Goal: Task Accomplishment & Management: Manage account settings

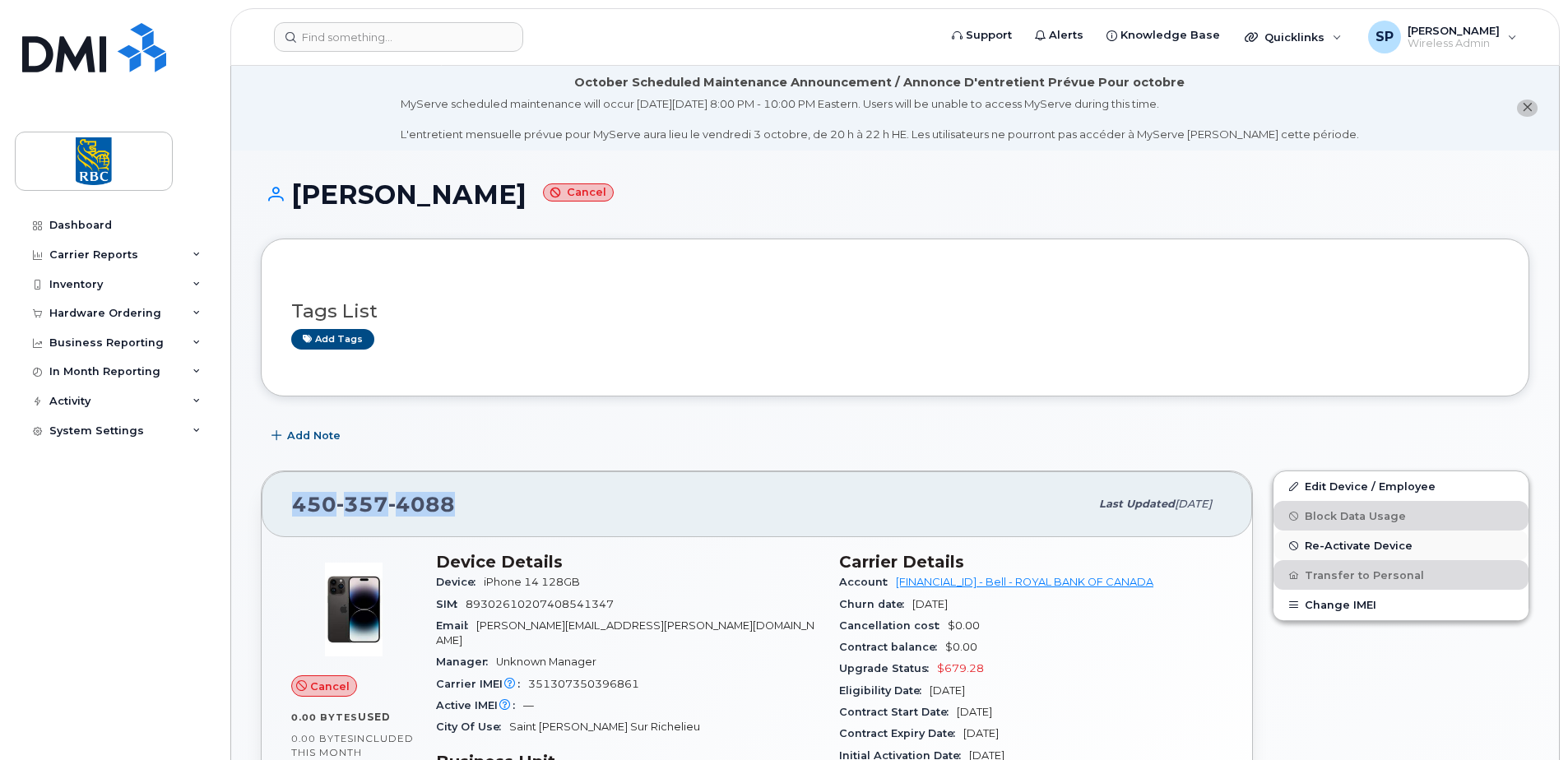
click at [1332, 546] on span "Re-Activate Device" at bounding box center [1358, 546] width 108 height 13
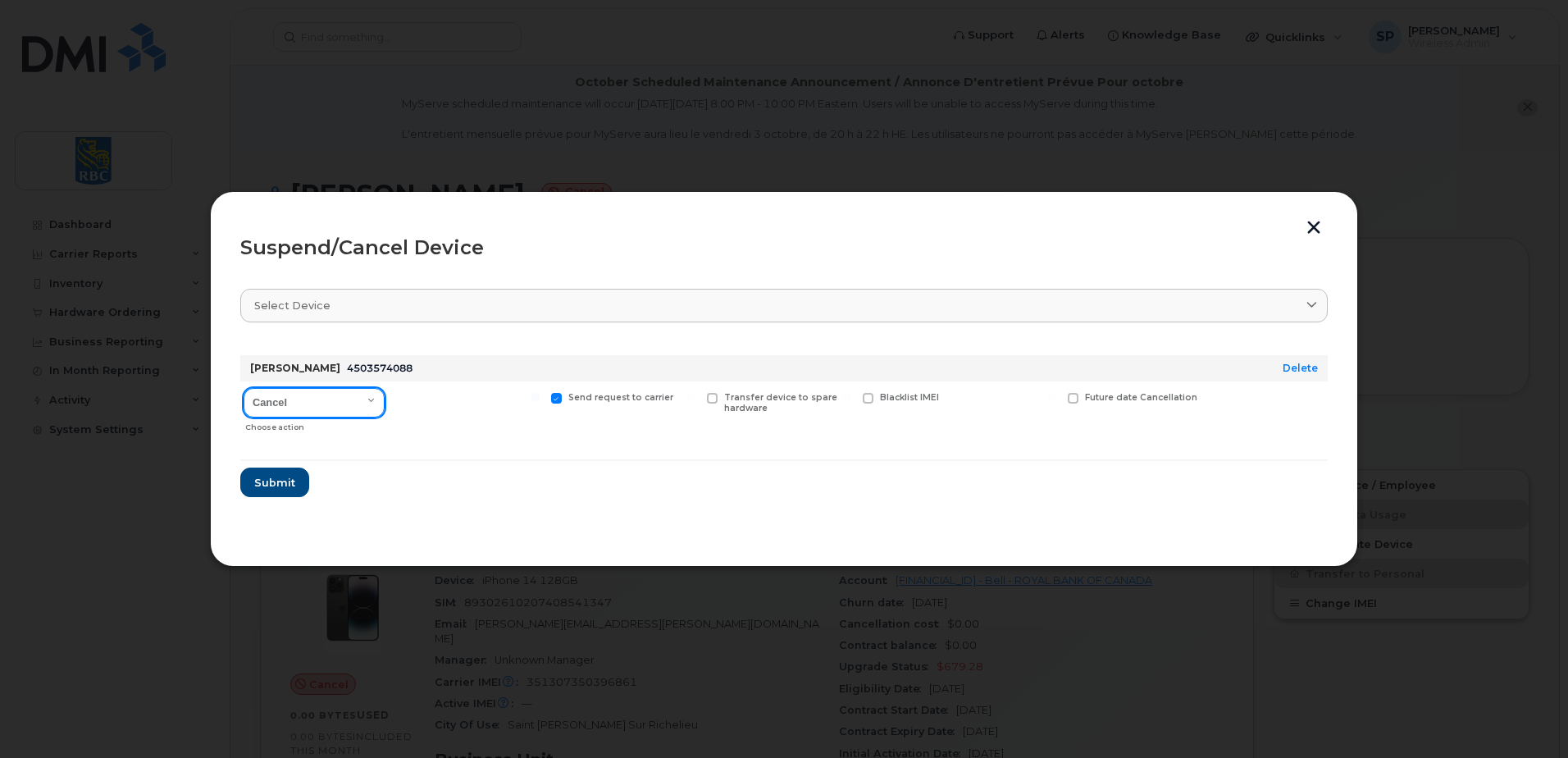
click at [296, 402] on select "Cancel Suspend - Extend Suspension Suspend - Reduced Rate Suspend - Full Rate S…" at bounding box center [314, 403] width 141 height 30
select select "[object Object]"
click at [244, 388] on select "Cancel Suspend - Extend Suspension Suspend - Reduced Rate Suspend - Full Rate S…" at bounding box center [314, 403] width 141 height 30
click at [264, 479] on span "Submit" at bounding box center [274, 482] width 41 height 15
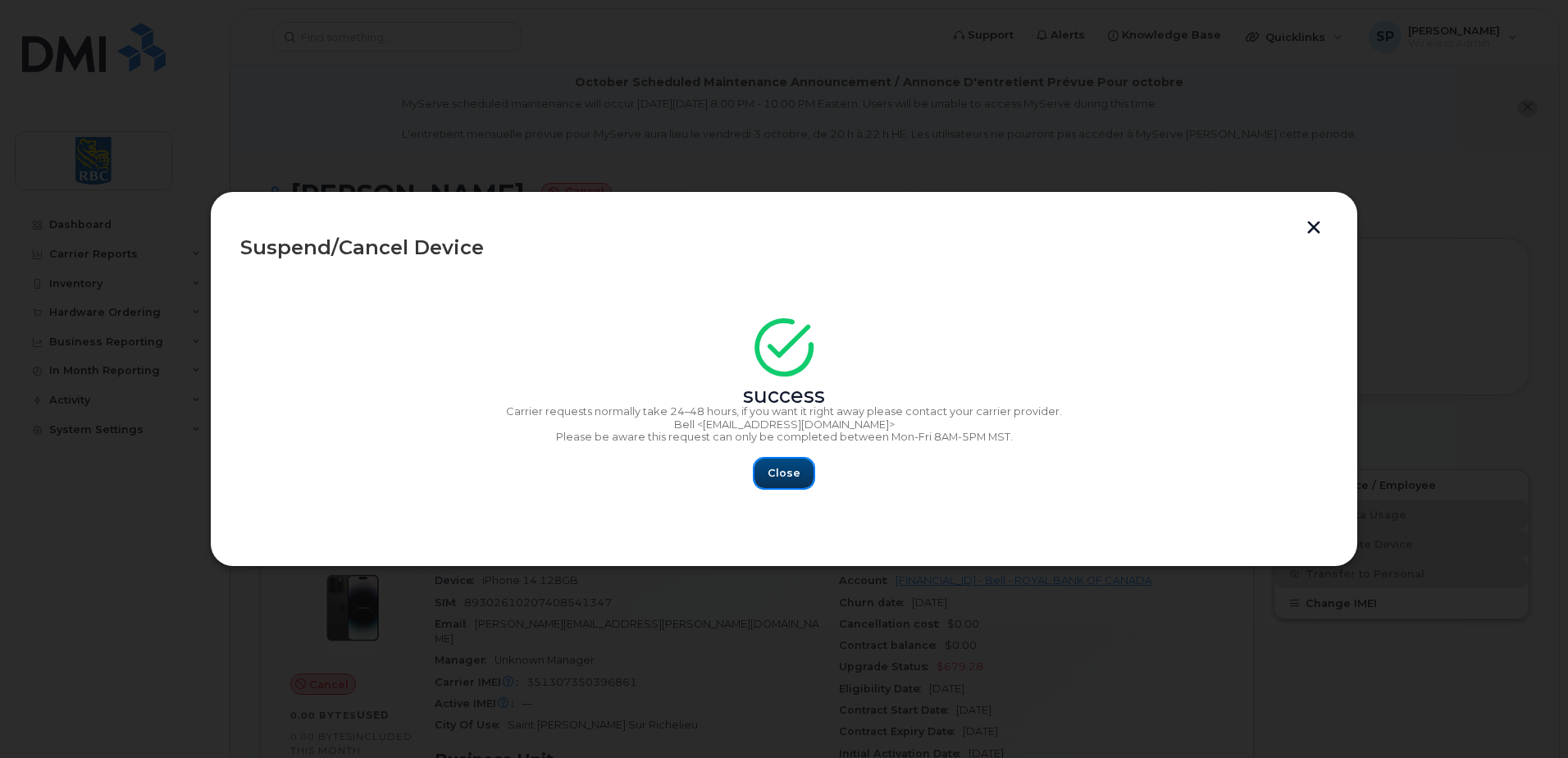
click at [783, 474] on span "Close" at bounding box center [784, 473] width 33 height 15
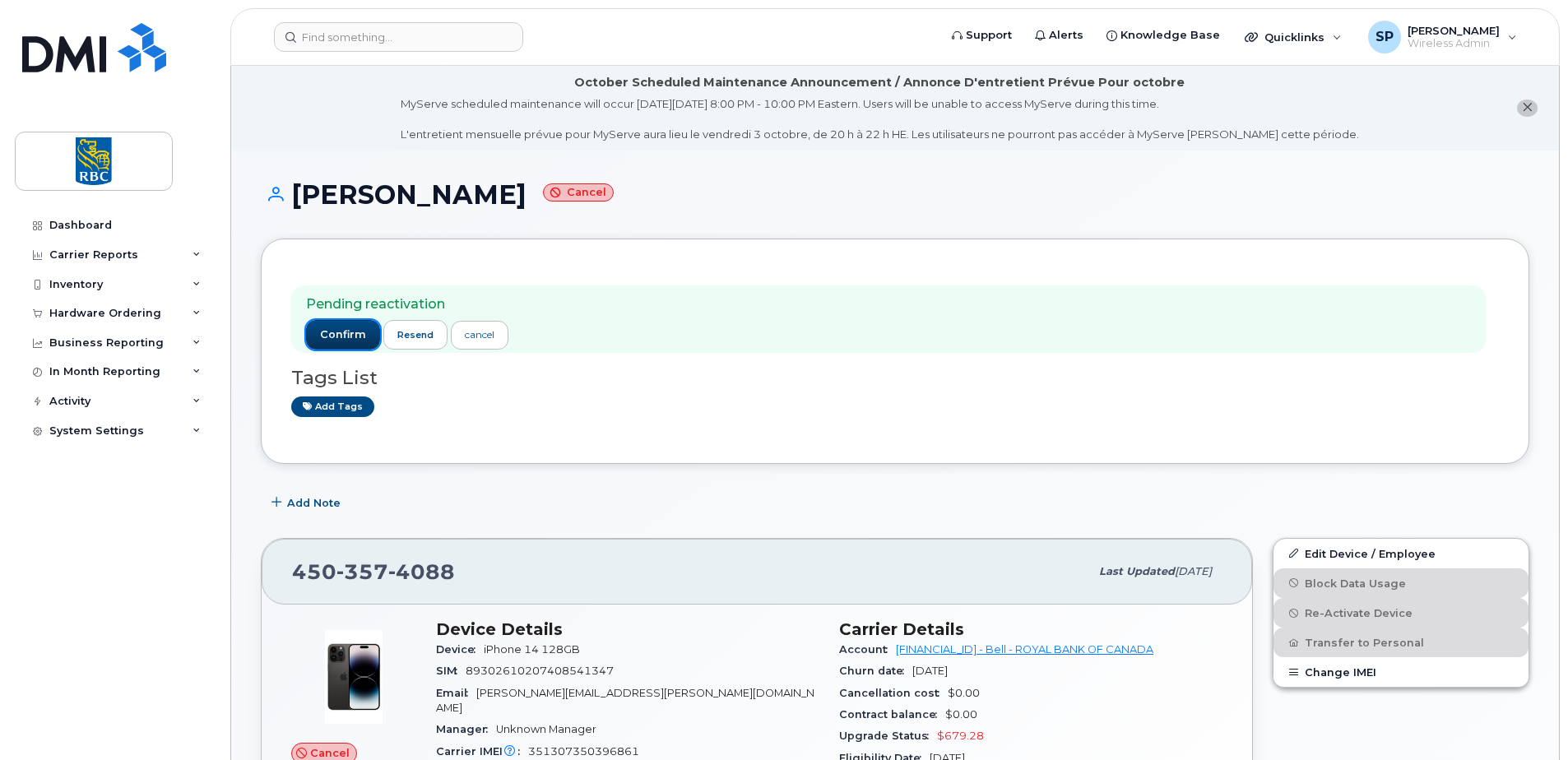
click at [342, 336] on span "confirm" at bounding box center [343, 335] width 46 height 14
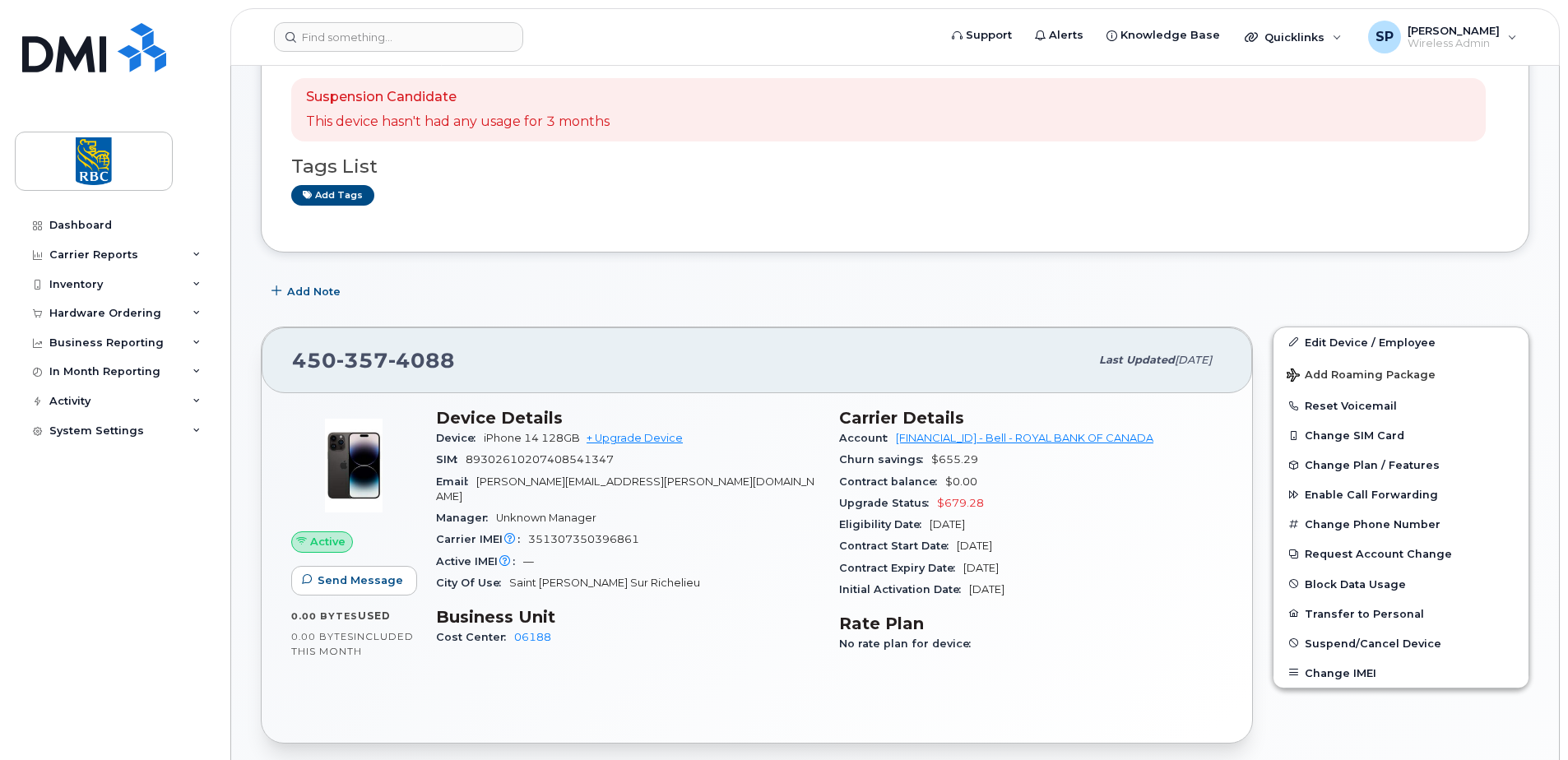
scroll to position [246, 0]
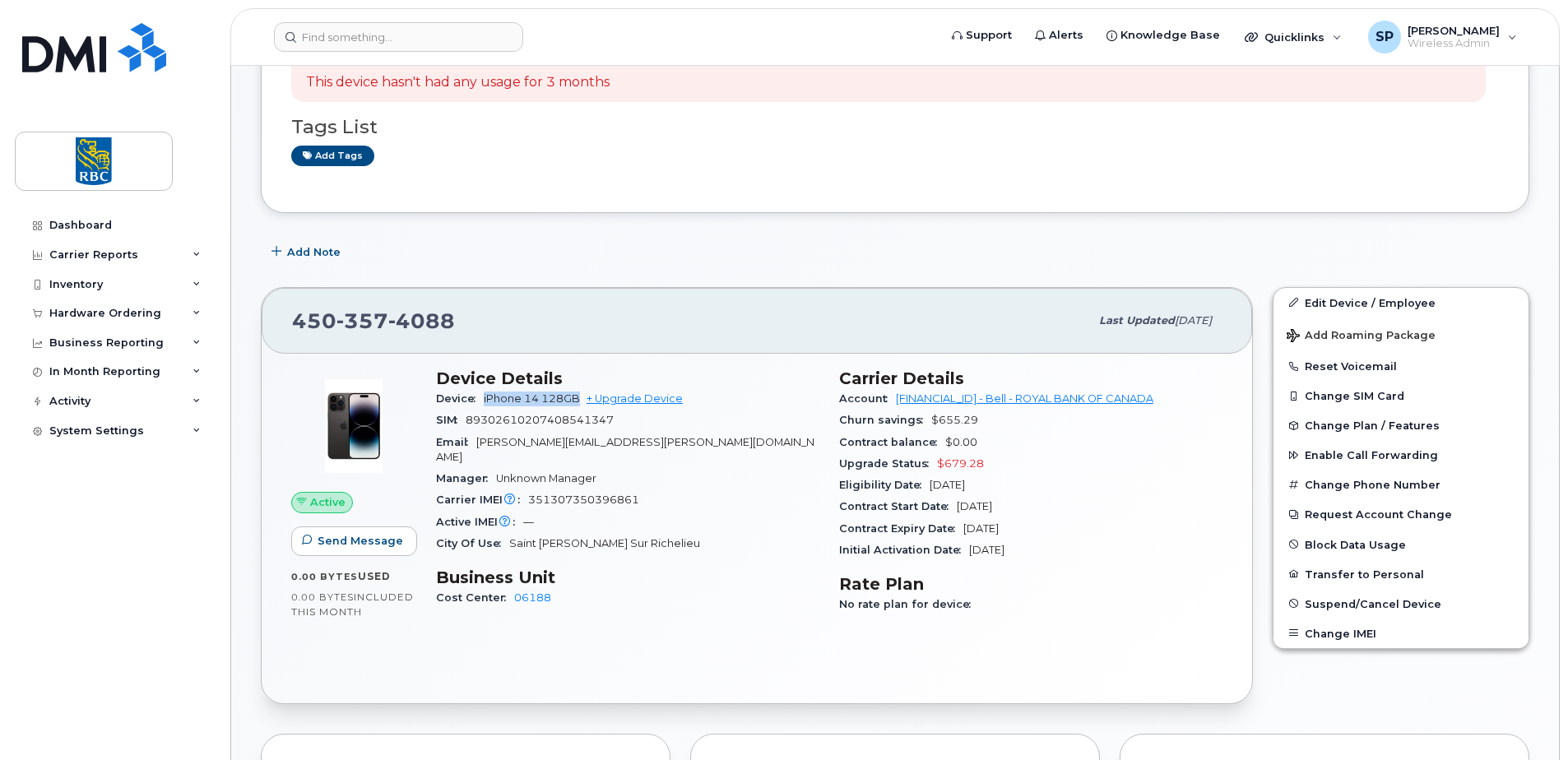
drag, startPoint x: 583, startPoint y: 397, endPoint x: 481, endPoint y: 399, distance: 102.0
click at [481, 399] on div "Device iPhone 14 128GB + Upgrade Device" at bounding box center [628, 399] width 383 height 22
copy span "iPhone 14 128GB"
click at [590, 489] on div "Carrier IMEI Carrier IMEI is reported during the last billing cycle or change o…" at bounding box center [628, 500] width 383 height 22
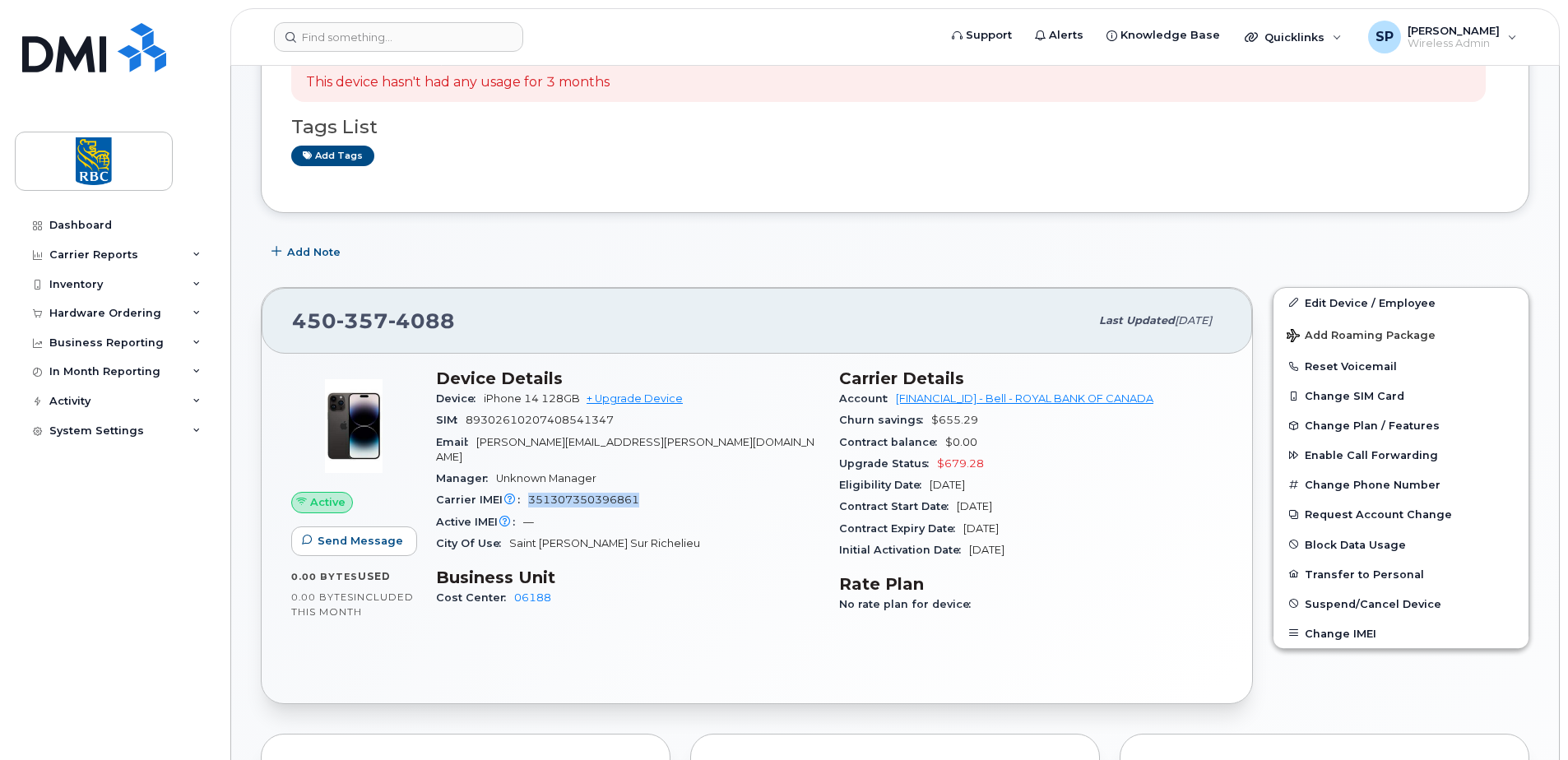
copy span "351307350396861"
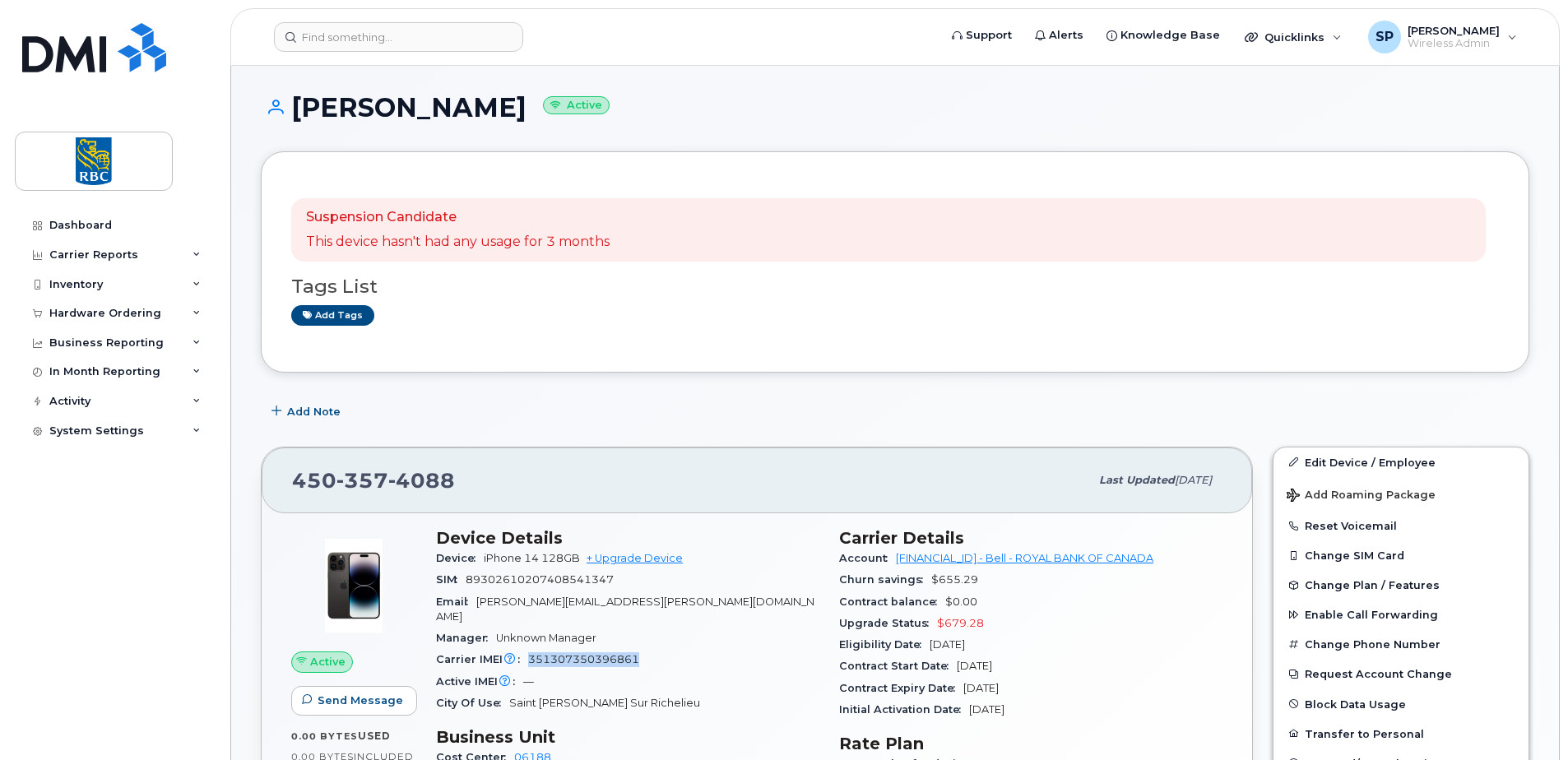
scroll to position [165, 0]
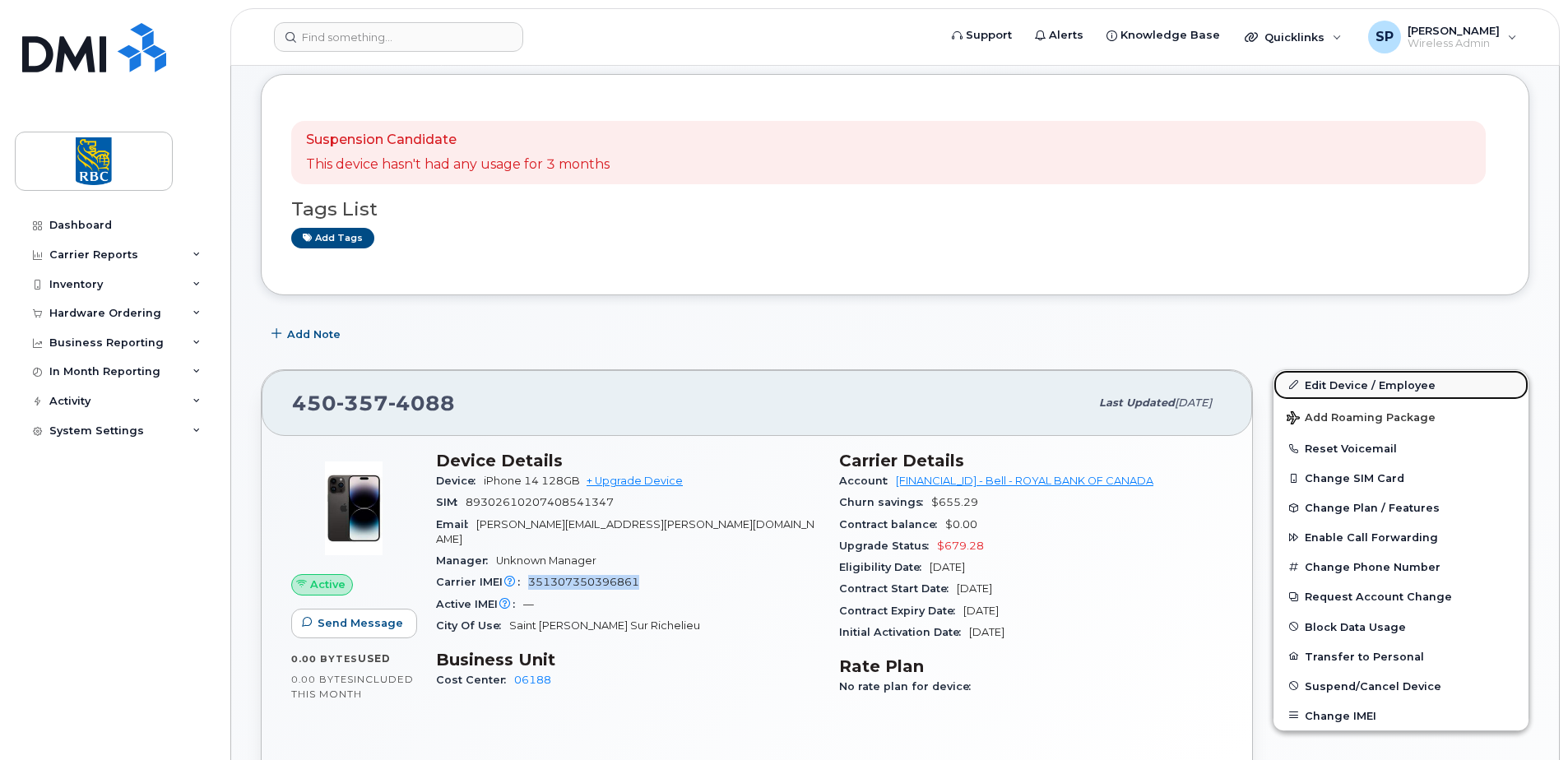
drag, startPoint x: 1322, startPoint y: 384, endPoint x: 1282, endPoint y: 378, distance: 40.4
click at [1322, 384] on link "Edit Device / Employee" at bounding box center [1401, 385] width 255 height 30
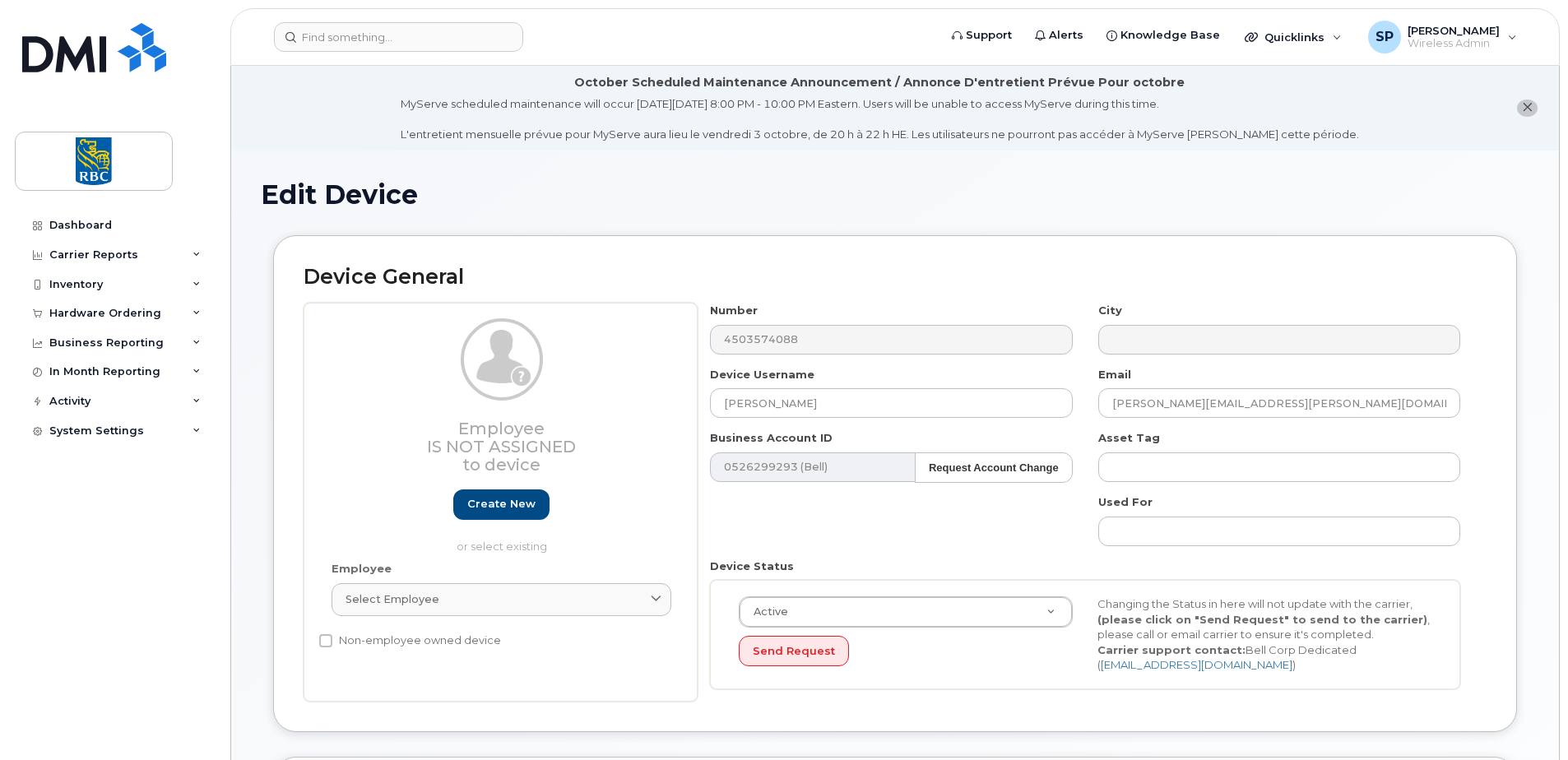
click at [540, 322] on div "Employee Is not assigned to device Create new or select existing Employee Selec…" at bounding box center [894, 503] width 1183 height 399
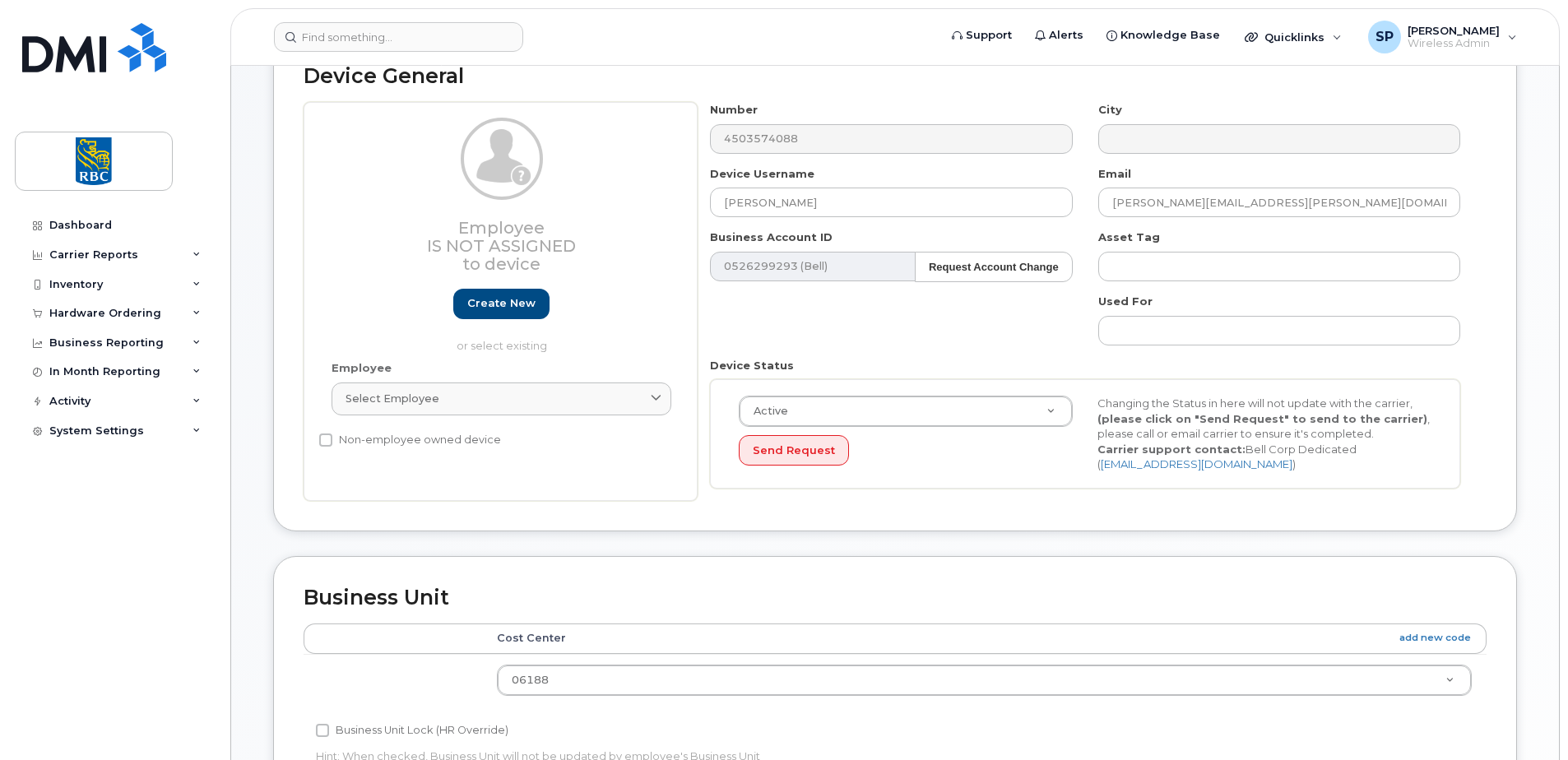
scroll to position [31, 0]
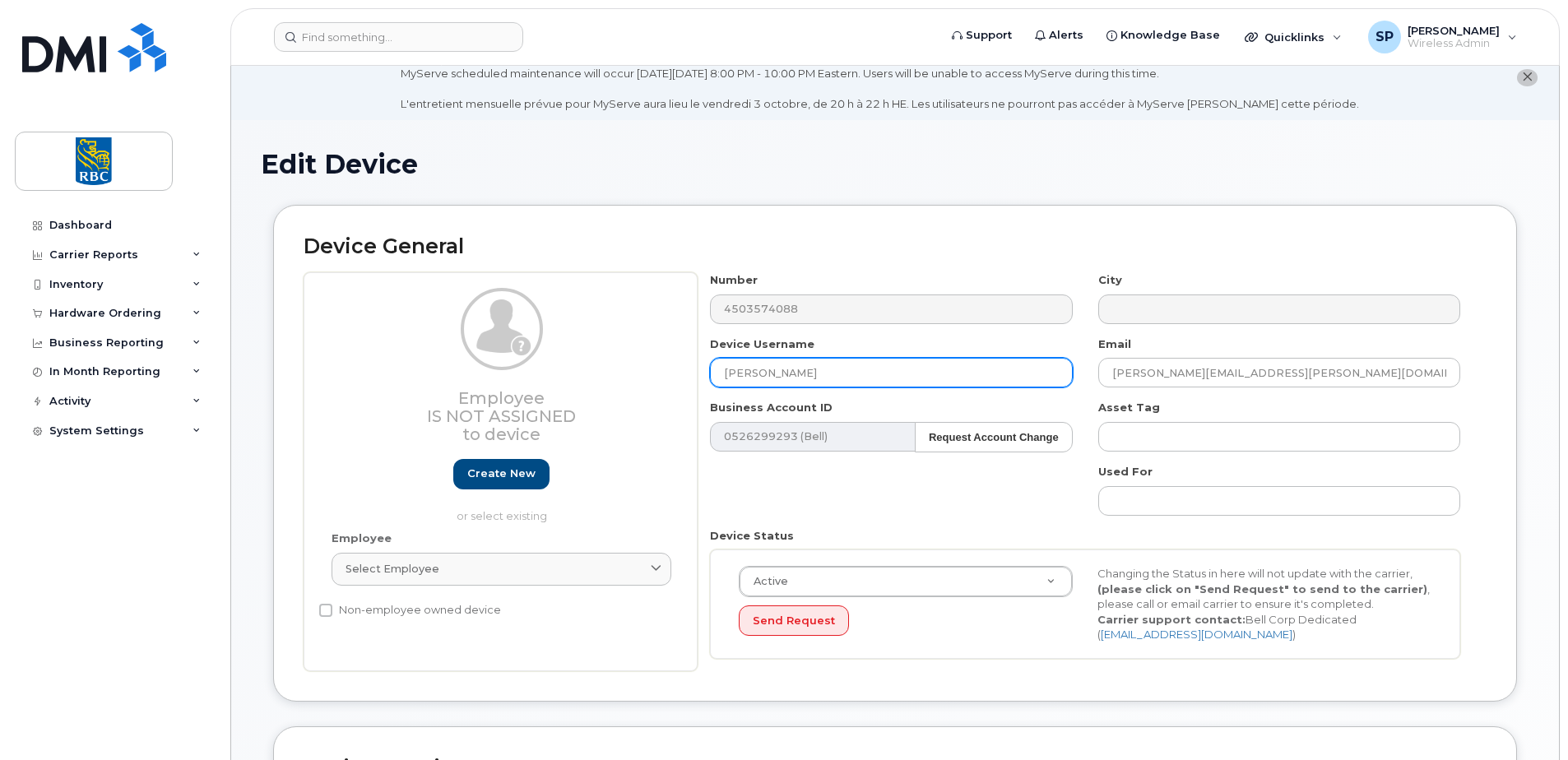
drag, startPoint x: 830, startPoint y: 372, endPoint x: 599, endPoint y: 362, distance: 231.2
click at [611, 364] on div "Employee Is not assigned to device Create new or select existing Employee Selec…" at bounding box center [894, 472] width 1183 height 399
paste input "Anne Robez-Preux"
type input "Anne Robez-Preux"
drag, startPoint x: 1243, startPoint y: 372, endPoint x: 795, endPoint y: 371, distance: 448.0
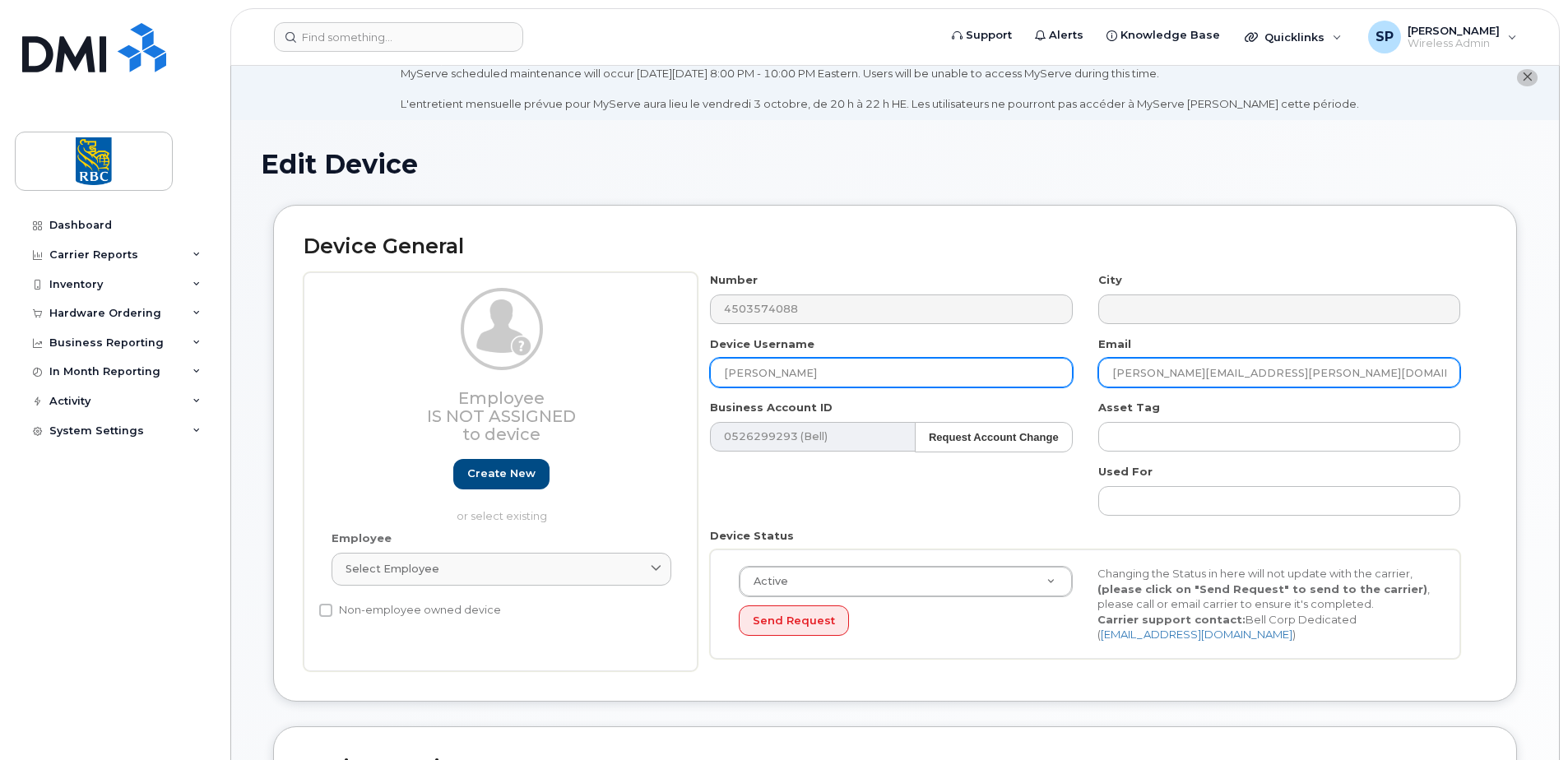
click at [804, 372] on div "Number 4503574088 City Device Username Anne Robez-Preux Email gilbert.paquin@rb…" at bounding box center [1085, 472] width 775 height 399
paste input "anne.robez-preux"
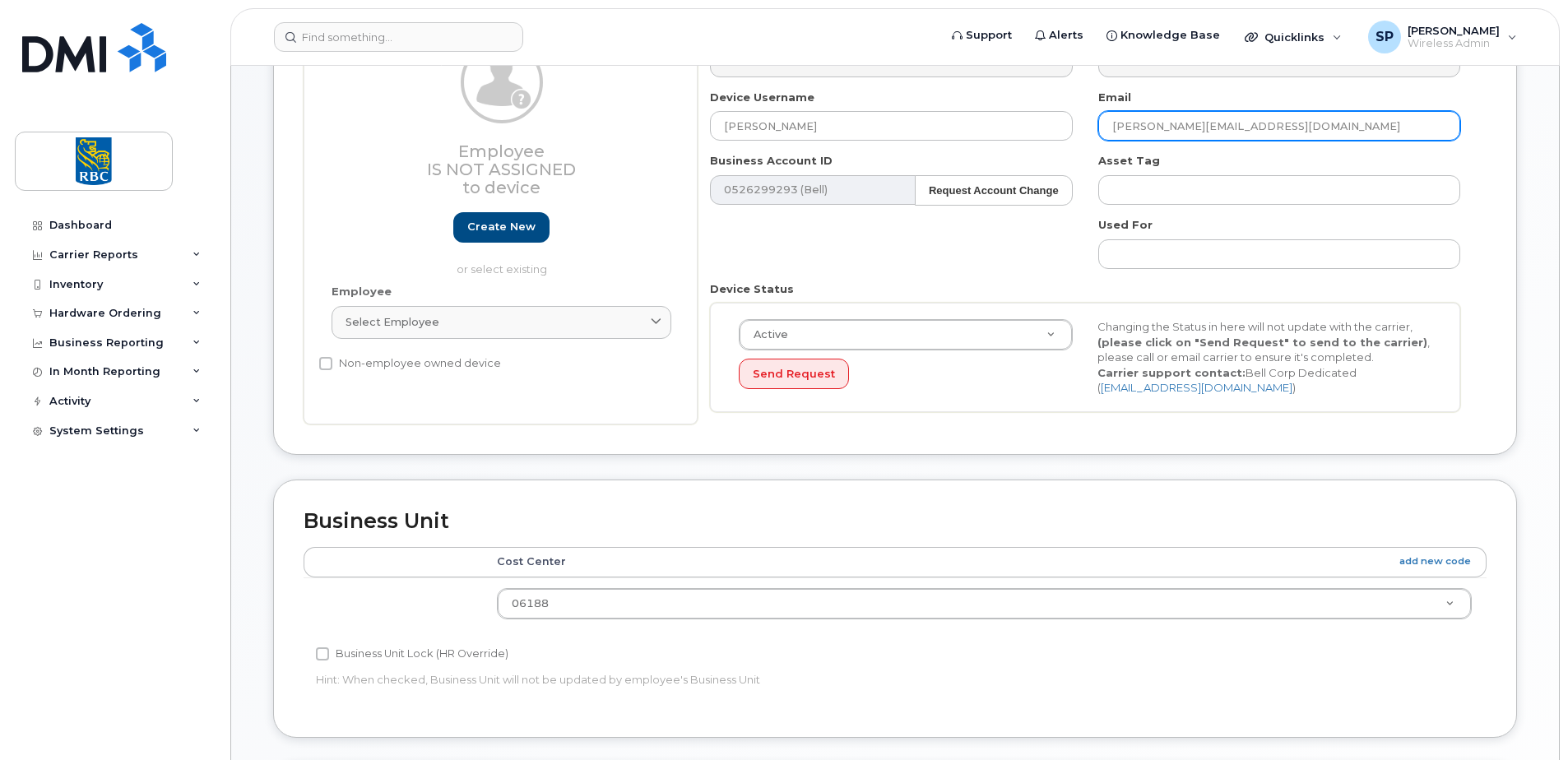
scroll to position [524, 0]
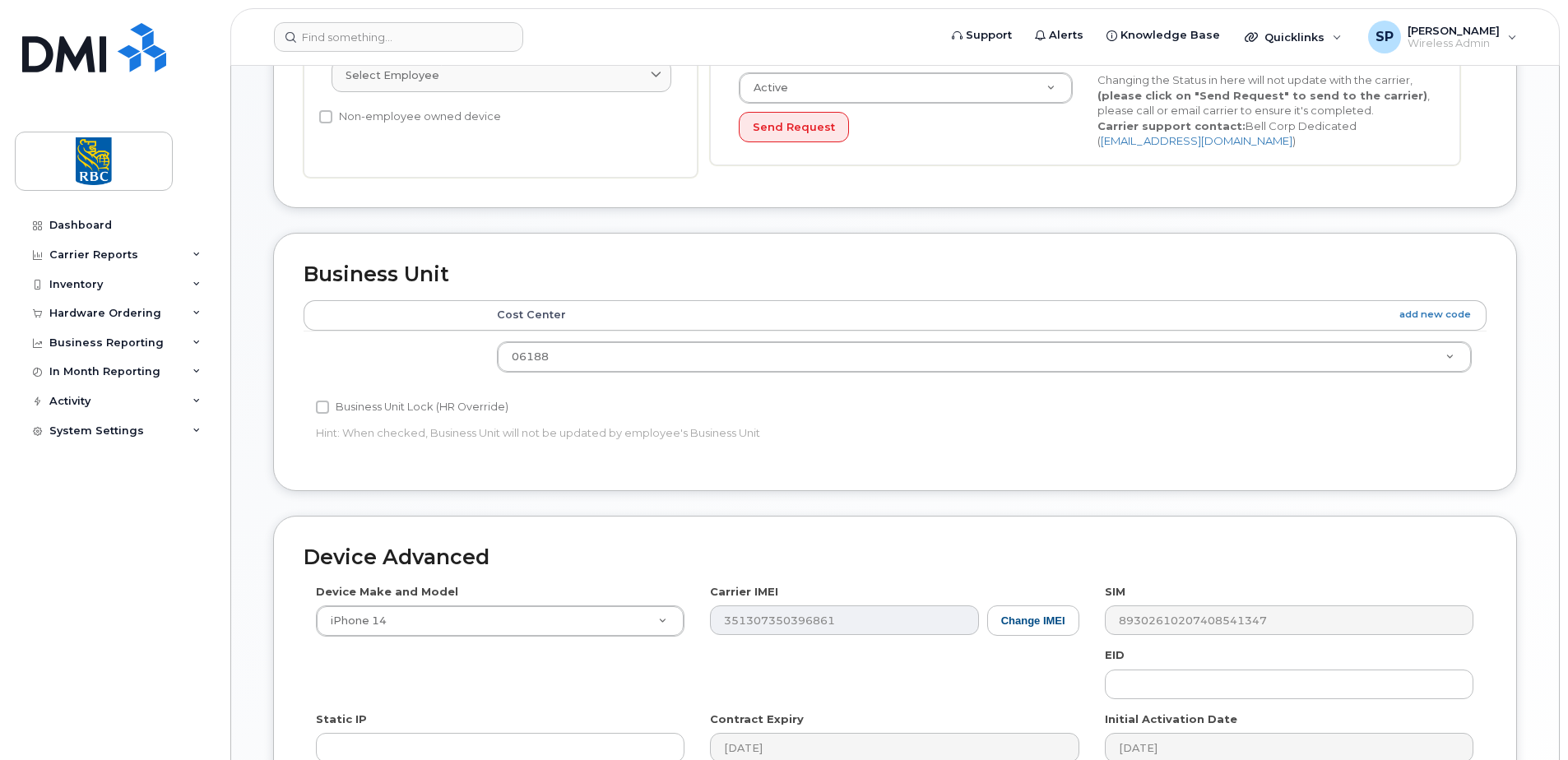
type input "anne.robez-preux@rbc.com"
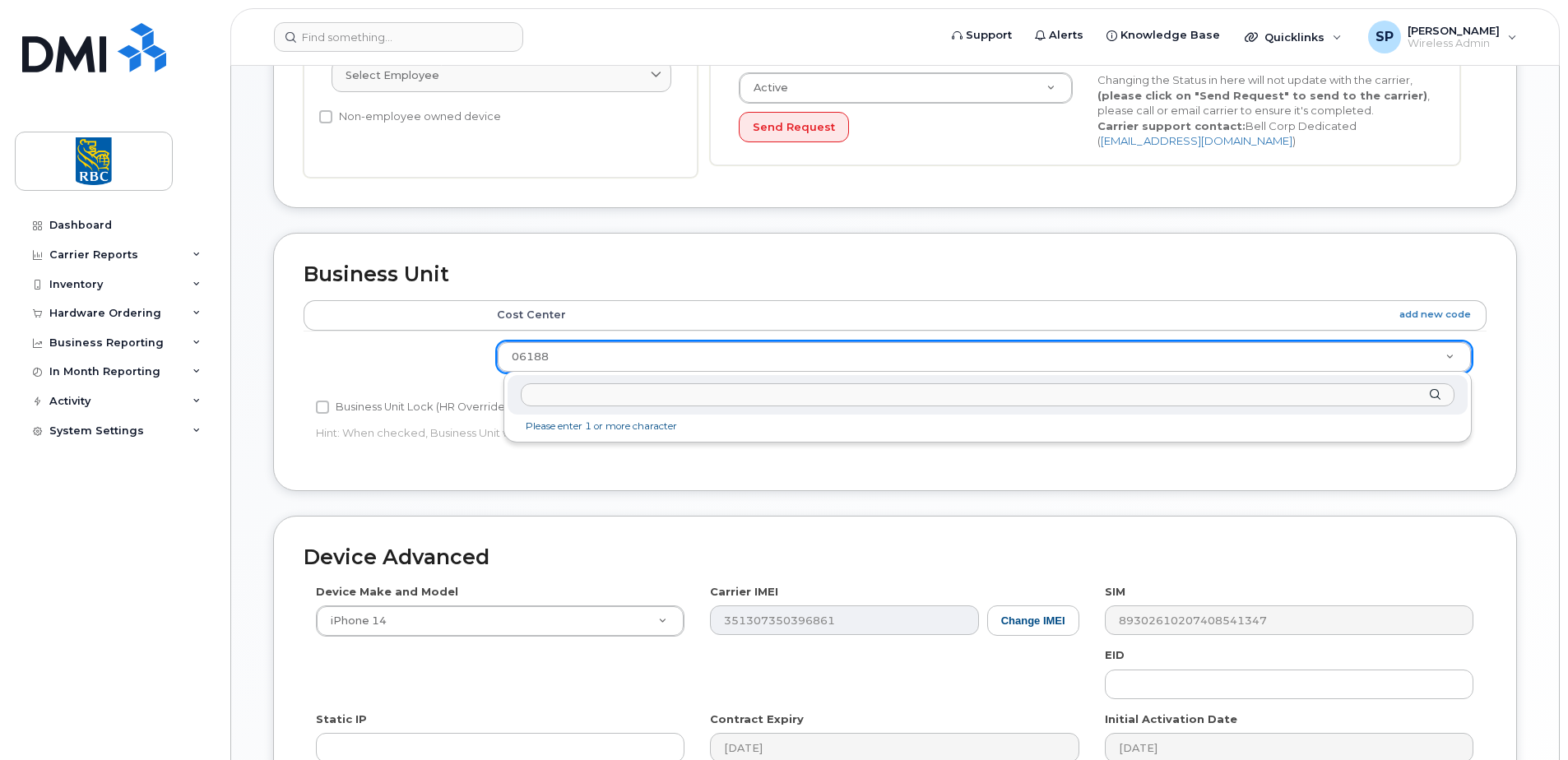
click at [560, 398] on input "text" at bounding box center [988, 395] width 934 height 24
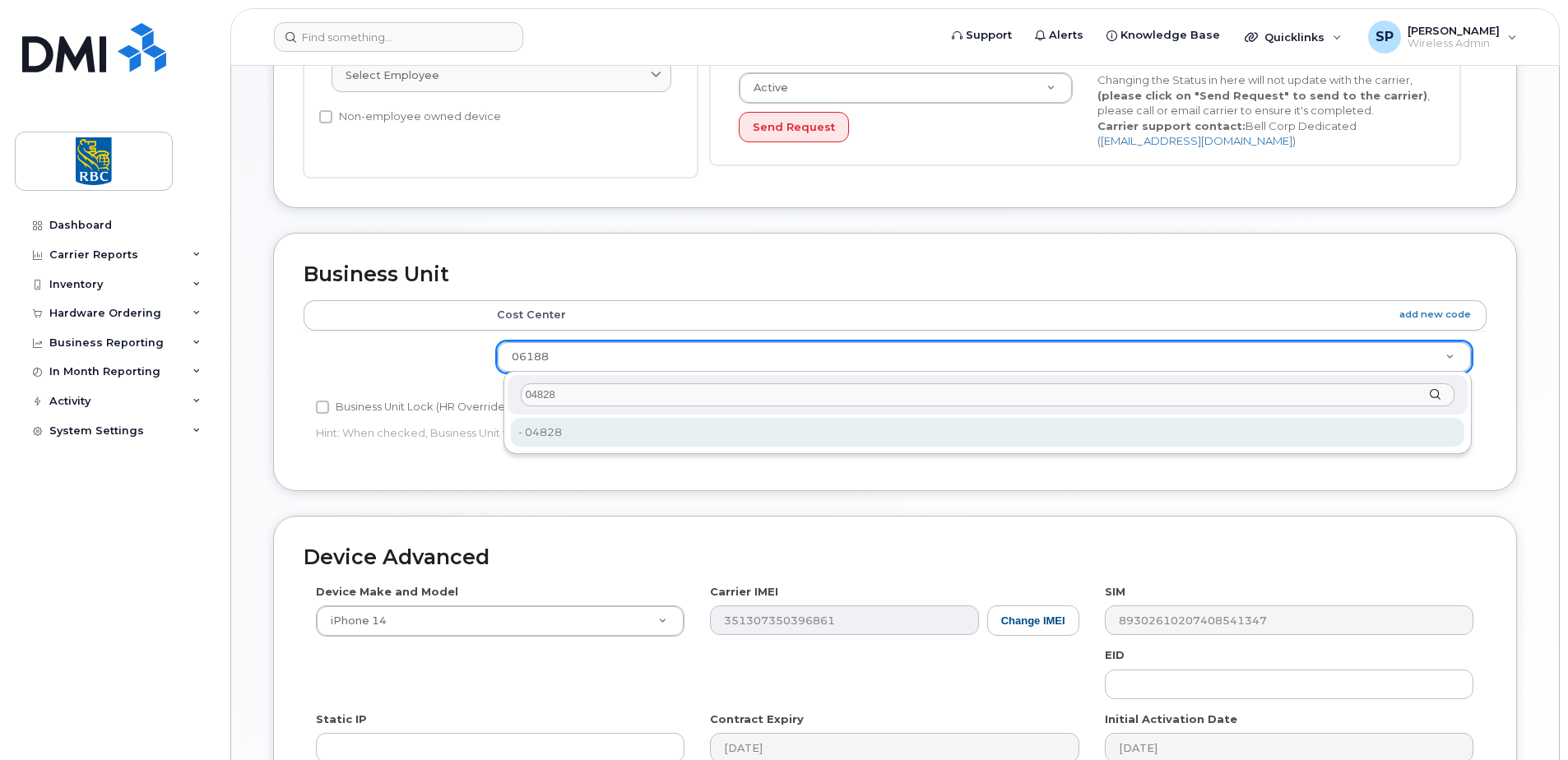
type input "04828"
type input "3814950"
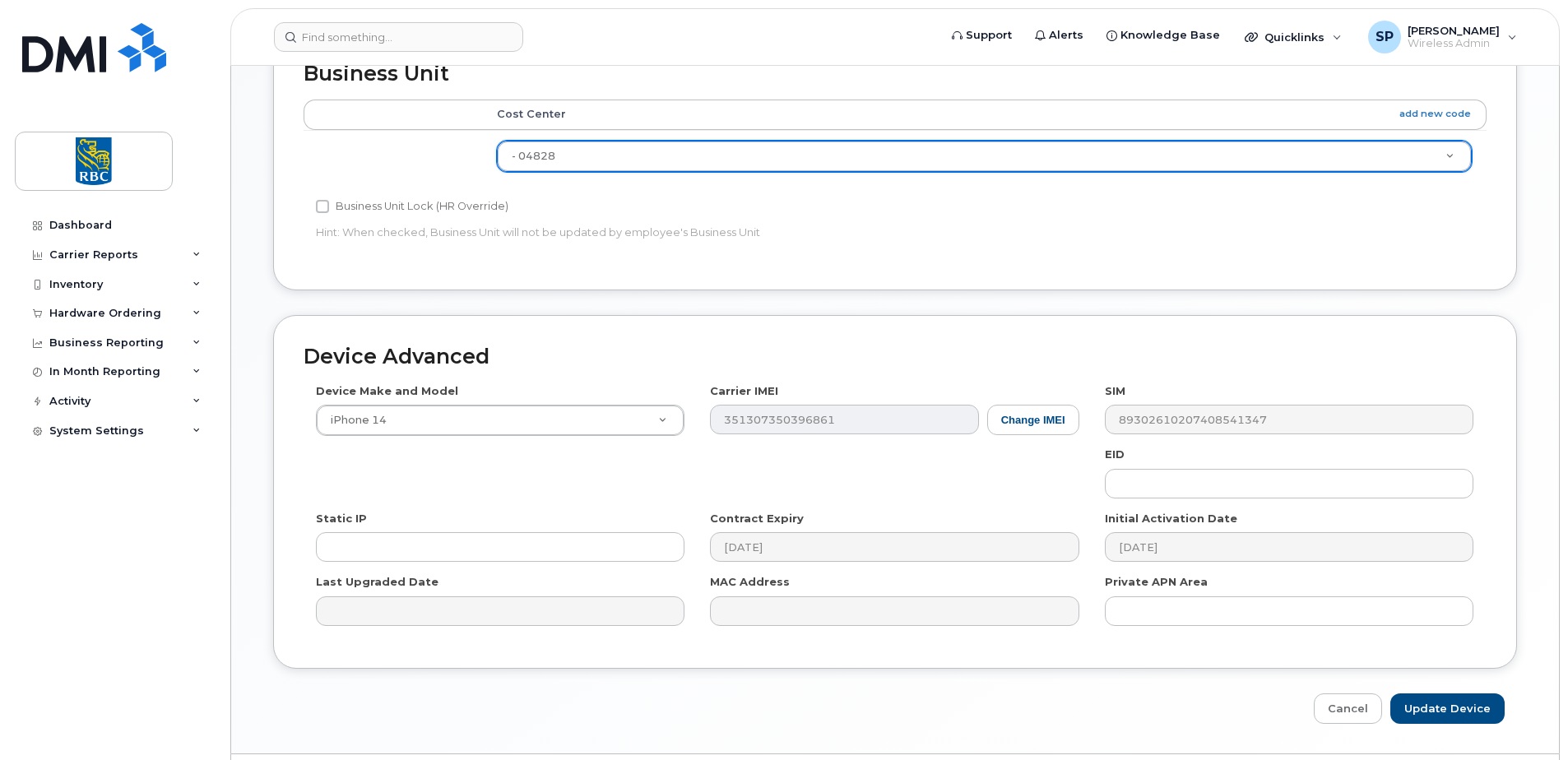
scroll to position [771, 0]
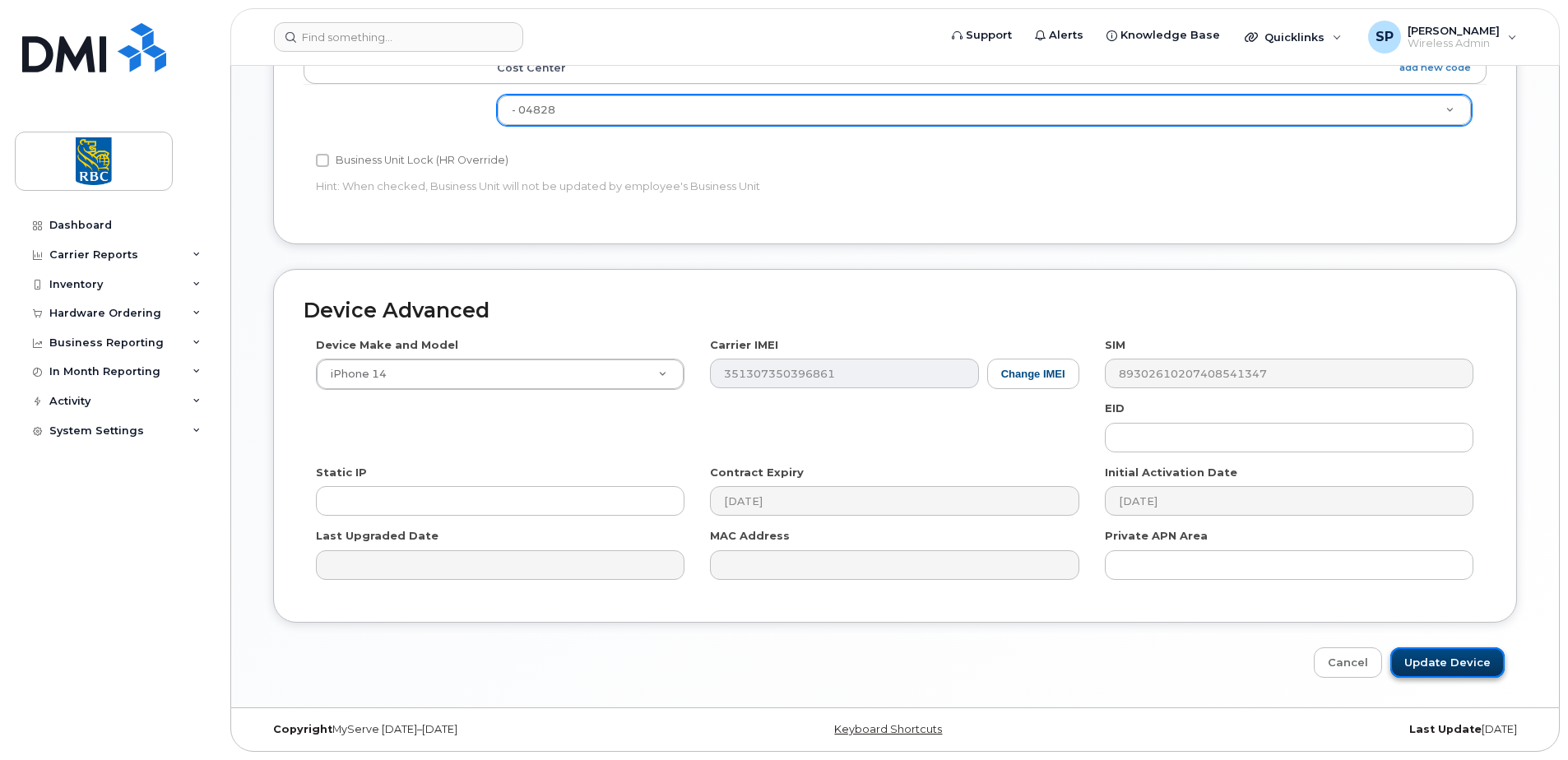
click at [1450, 670] on input "Update Device" at bounding box center [1447, 663] width 114 height 31
type input "Saving..."
